Goal: Information Seeking & Learning: Learn about a topic

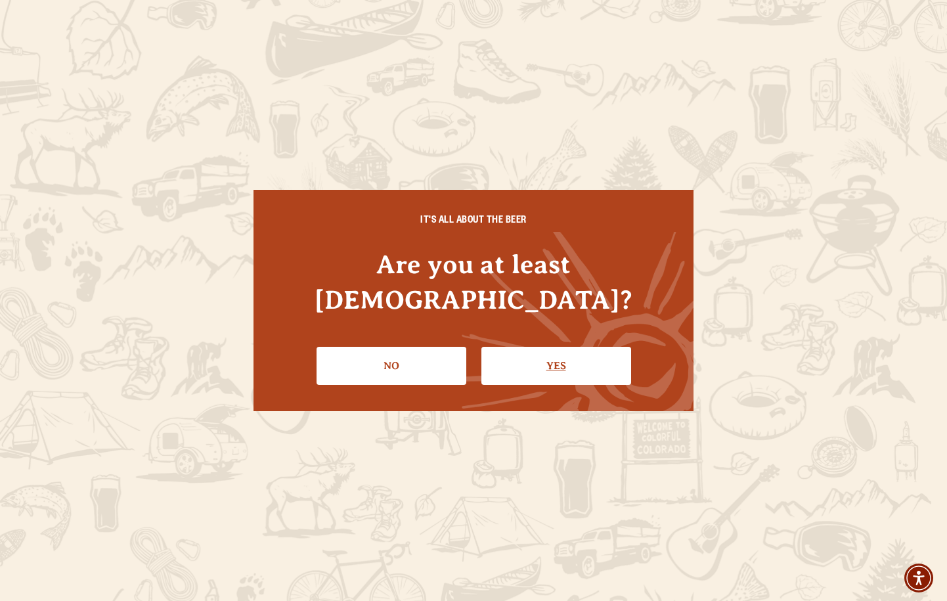
click at [530, 347] on link "Yes" at bounding box center [556, 366] width 150 height 38
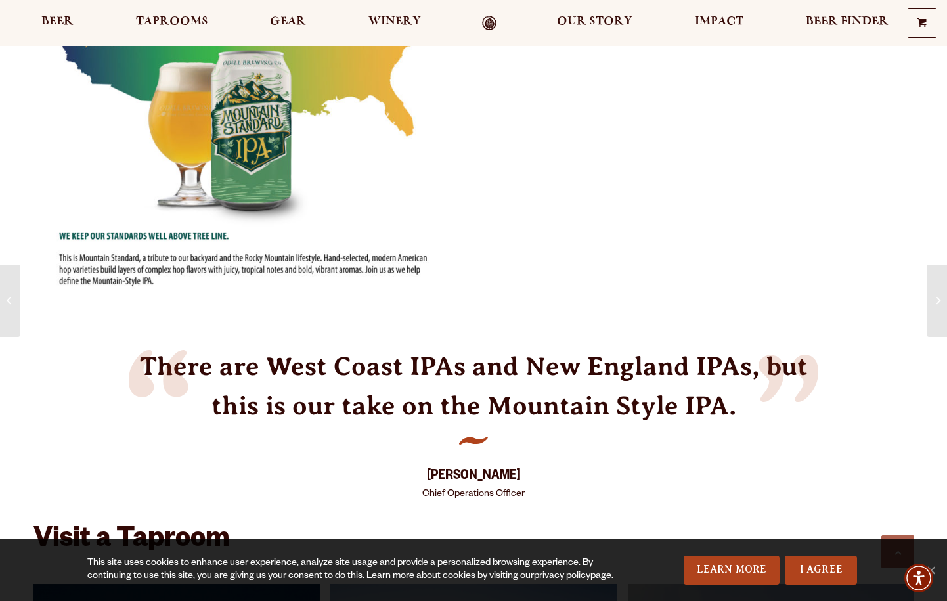
scroll to position [1254, 0]
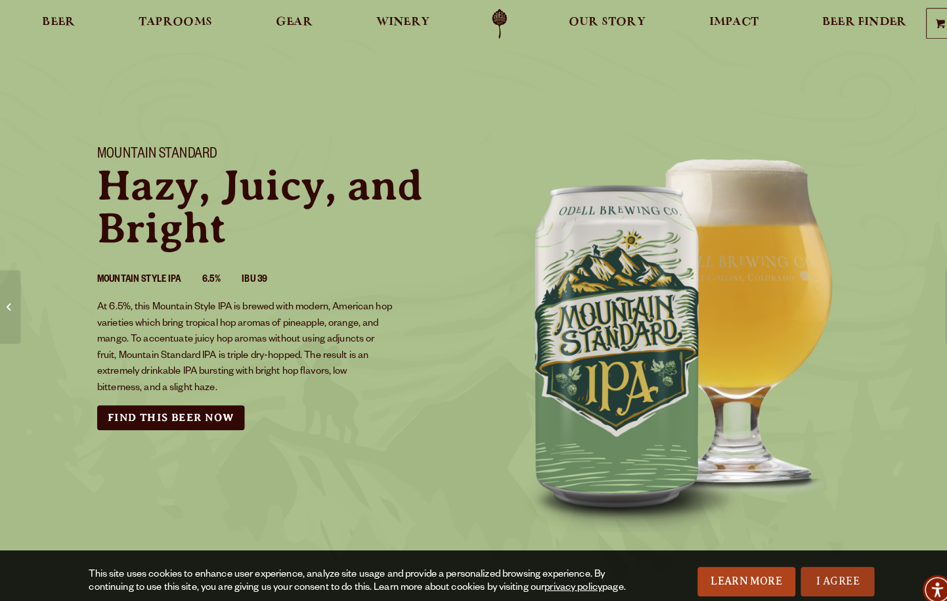
click at [828, 567] on link "I Agree" at bounding box center [820, 569] width 72 height 29
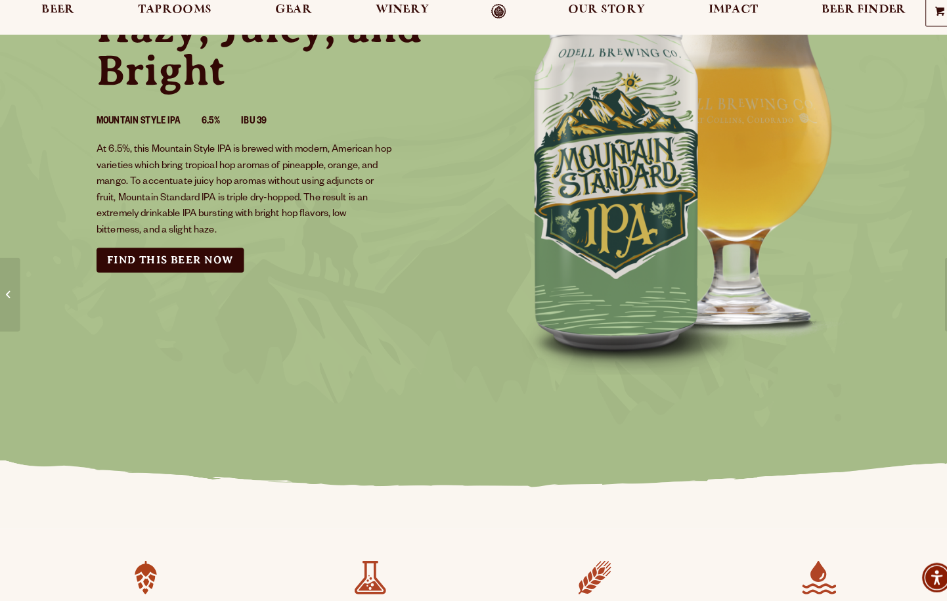
scroll to position [145, 0]
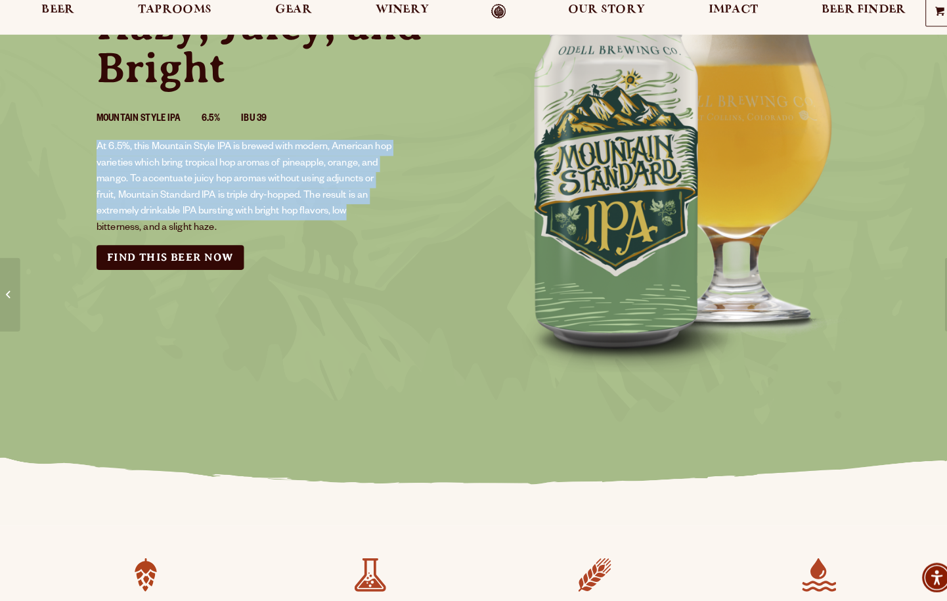
drag, startPoint x: 89, startPoint y: 139, endPoint x: 364, endPoint y: 206, distance: 283.2
click at [364, 206] on div "Mountain Standard Hazy, Juicy, and Bright Mountain Style IPA 6.5% IBU 39 At 6.5…" at bounding box center [276, 137] width 394 height 309
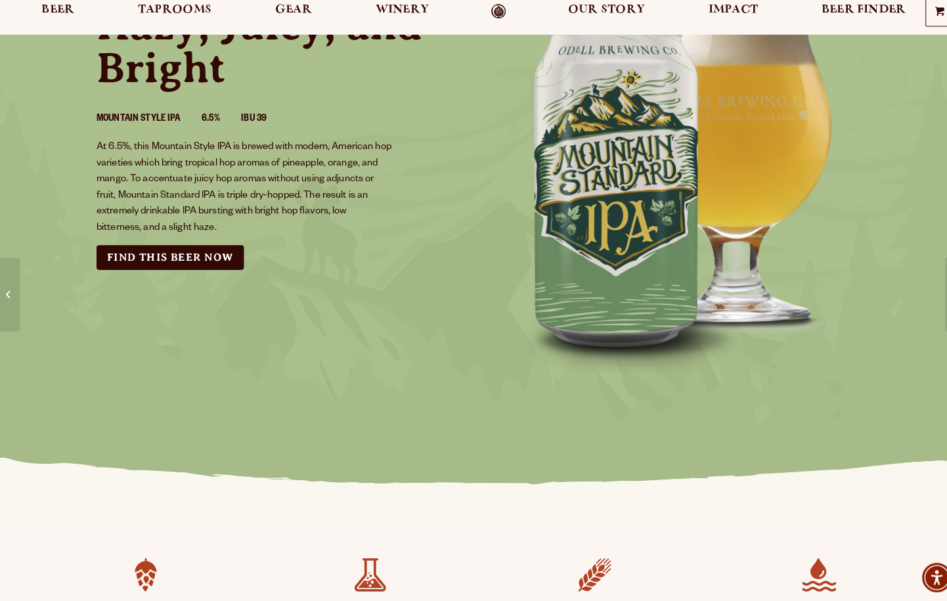
click at [333, 436] on section "Mountain Standard Hazy, Juicy, and Bright Mountain Style IPA 6.5% IBU 39 At 6.5…" at bounding box center [473, 191] width 947 height 672
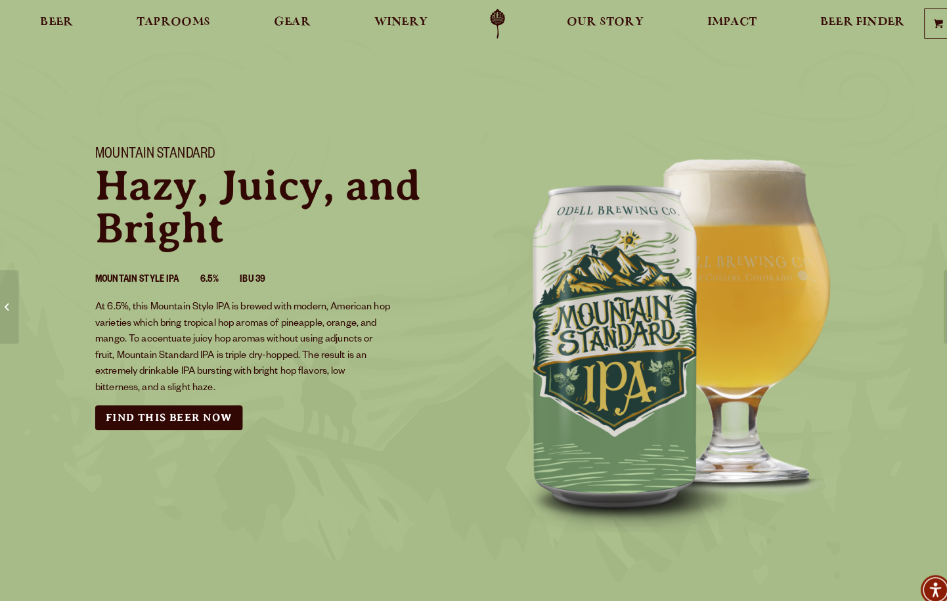
scroll to position [0, 0]
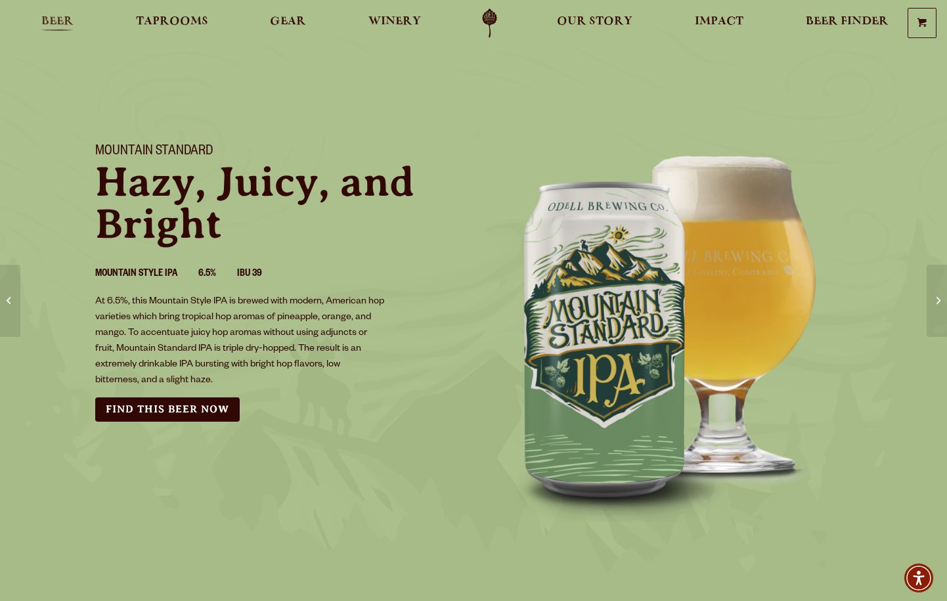
click at [55, 18] on span "Beer" at bounding box center [57, 21] width 32 height 11
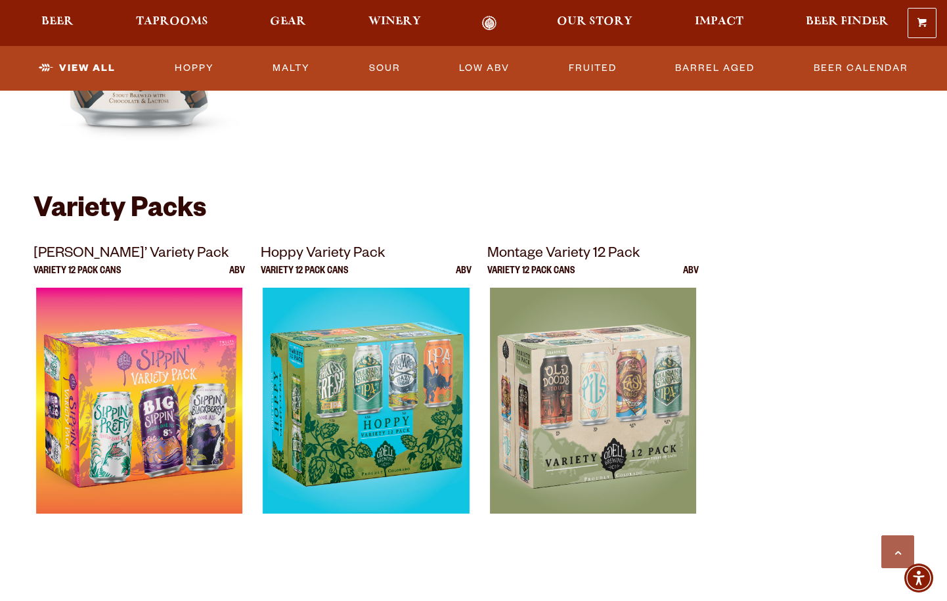
scroll to position [2718, 0]
